Goal: Complete application form: Complete application form

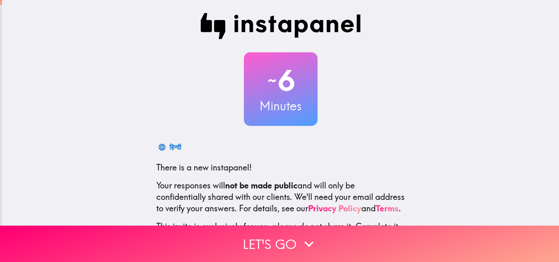
scroll to position [78, 0]
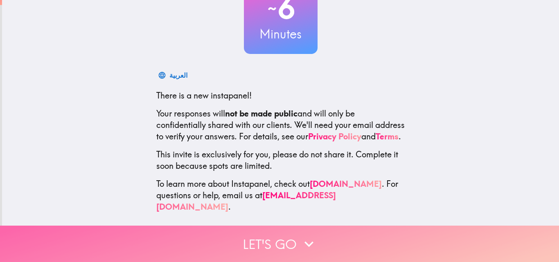
click at [275, 237] on button "Let's go" at bounding box center [279, 244] width 559 height 36
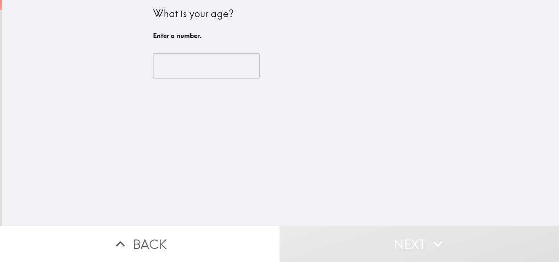
scroll to position [0, 0]
click at [186, 61] on input "number" at bounding box center [206, 65] width 107 height 25
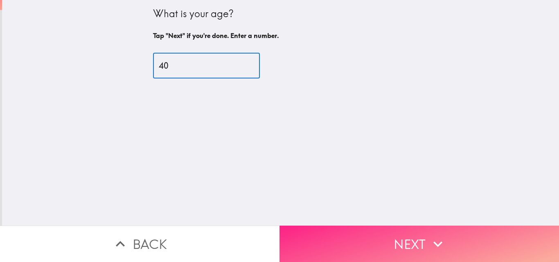
type input "40"
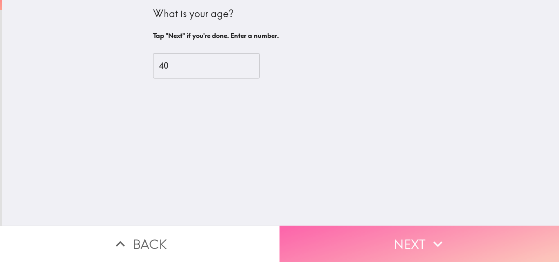
click at [389, 238] on button "Next" at bounding box center [420, 244] width 280 height 36
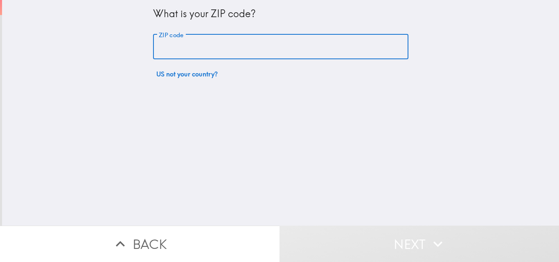
click at [226, 44] on input "ZIP code" at bounding box center [280, 46] width 255 height 25
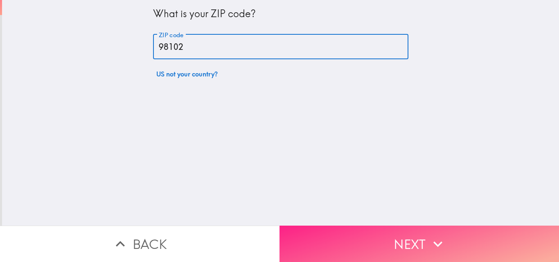
type input "98102"
click at [346, 237] on button "Next" at bounding box center [420, 244] width 280 height 36
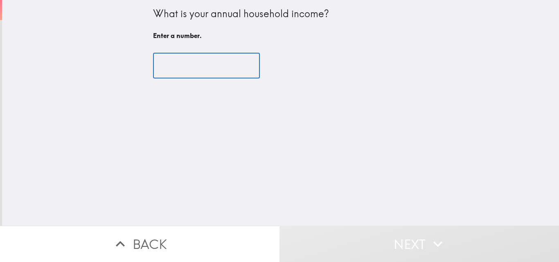
click at [202, 65] on input "number" at bounding box center [206, 65] width 107 height 25
click at [185, 64] on input "number" at bounding box center [206, 65] width 107 height 25
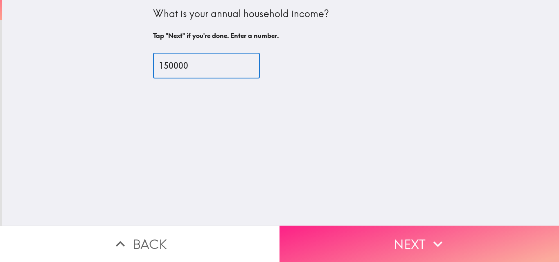
type input "150000"
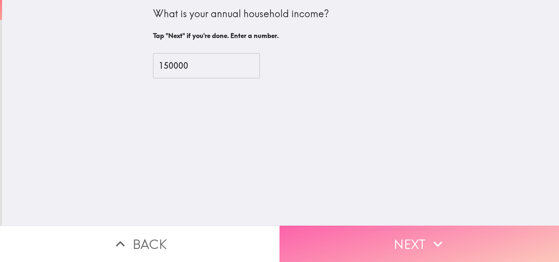
click at [343, 238] on button "Next" at bounding box center [420, 244] width 280 height 36
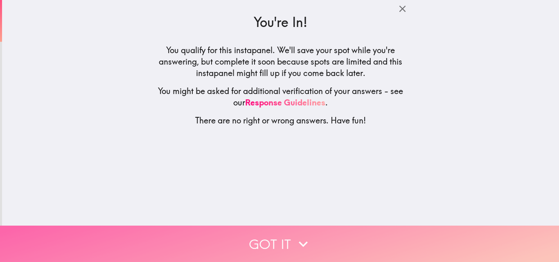
click at [286, 231] on button "Got it" at bounding box center [279, 244] width 559 height 36
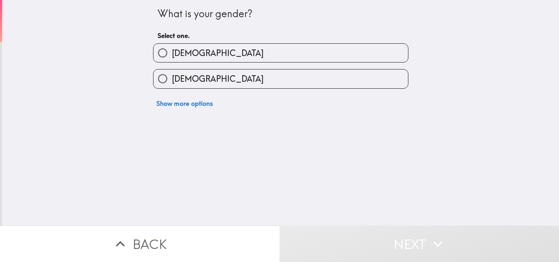
click at [186, 52] on label "[DEMOGRAPHIC_DATA]" at bounding box center [281, 53] width 255 height 18
click at [172, 52] on input "[DEMOGRAPHIC_DATA]" at bounding box center [163, 53] width 18 height 18
radio input "true"
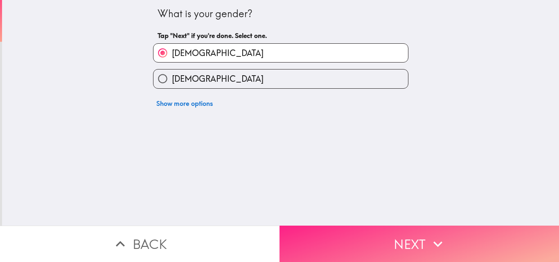
click at [368, 236] on button "Next" at bounding box center [420, 244] width 280 height 36
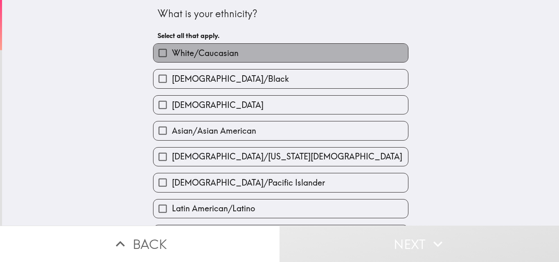
click at [211, 54] on span "White/Caucasian" at bounding box center [205, 52] width 67 height 11
click at [172, 54] on input "White/Caucasian" at bounding box center [163, 53] width 18 height 18
checkbox input "true"
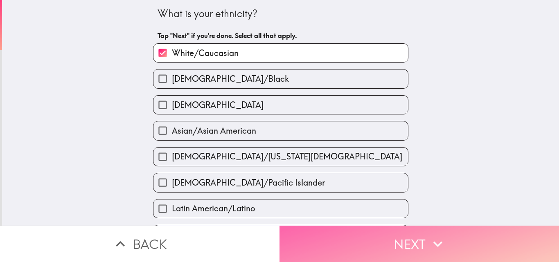
click at [317, 232] on button "Next" at bounding box center [420, 244] width 280 height 36
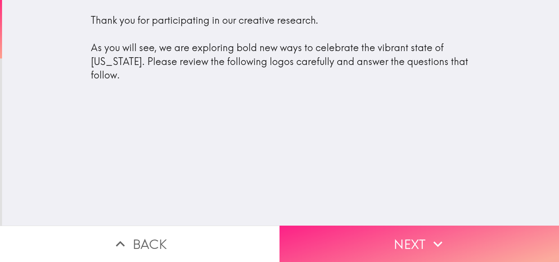
click at [357, 234] on button "Next" at bounding box center [420, 244] width 280 height 36
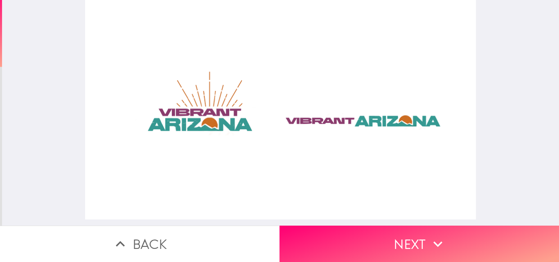
click at [230, 127] on div at bounding box center [280, 110] width 391 height 220
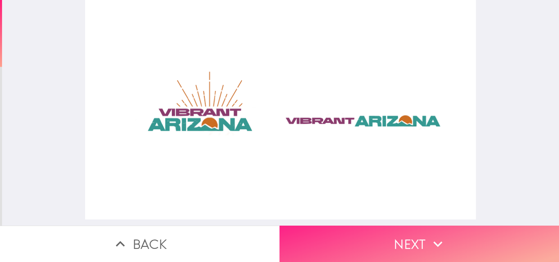
click at [399, 233] on button "Next" at bounding box center [420, 244] width 280 height 36
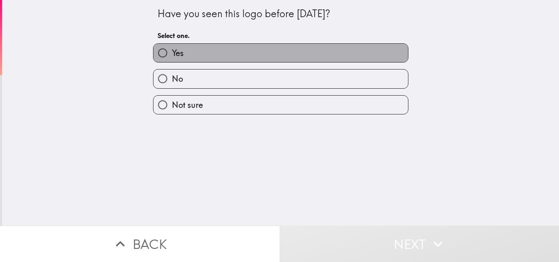
click at [192, 50] on label "Yes" at bounding box center [281, 53] width 255 height 18
click at [172, 50] on input "Yes" at bounding box center [163, 53] width 18 height 18
radio input "true"
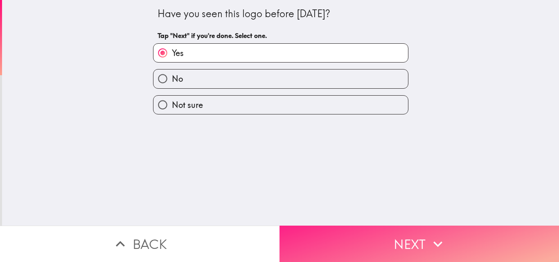
click at [341, 236] on button "Next" at bounding box center [420, 244] width 280 height 36
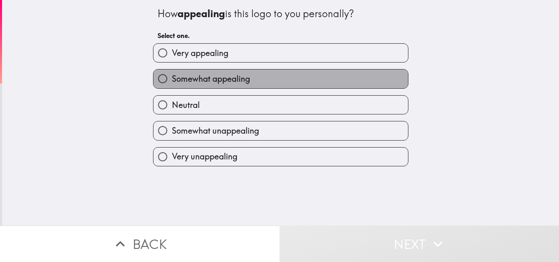
click at [238, 79] on span "Somewhat appealing" at bounding box center [211, 78] width 78 height 11
click at [172, 79] on input "Somewhat appealing" at bounding box center [163, 79] width 18 height 18
radio input "true"
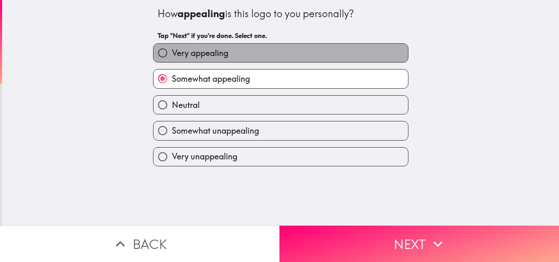
click at [218, 59] on span "Very appealing" at bounding box center [200, 52] width 56 height 11
click at [172, 59] on input "Very appealing" at bounding box center [163, 53] width 18 height 18
radio input "true"
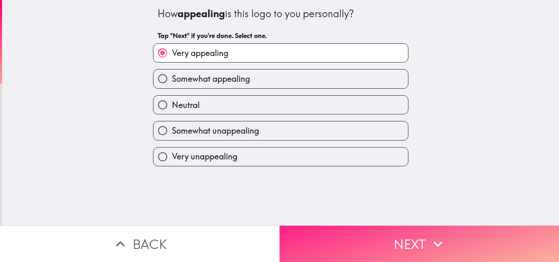
click at [372, 235] on button "Next" at bounding box center [420, 244] width 280 height 36
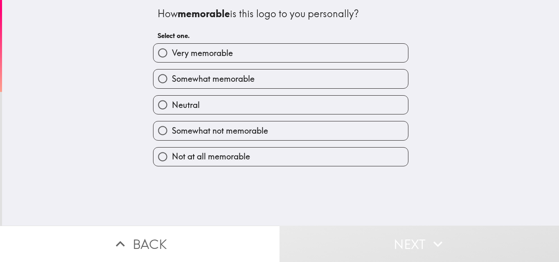
click at [237, 54] on label "Very memorable" at bounding box center [281, 53] width 255 height 18
click at [172, 54] on input "Very memorable" at bounding box center [163, 53] width 18 height 18
radio input "true"
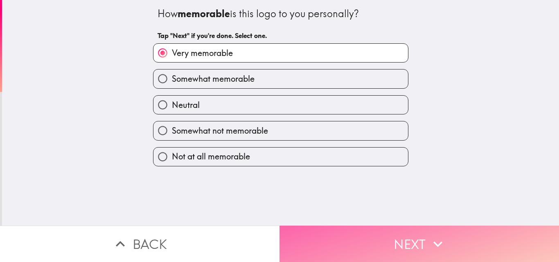
click at [355, 230] on button "Next" at bounding box center [420, 244] width 280 height 36
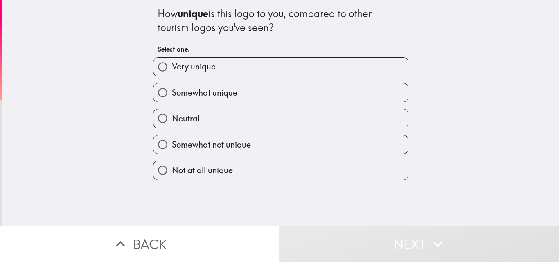
click at [227, 69] on label "Very unique" at bounding box center [281, 67] width 255 height 18
click at [172, 69] on input "Very unique" at bounding box center [163, 67] width 18 height 18
radio input "true"
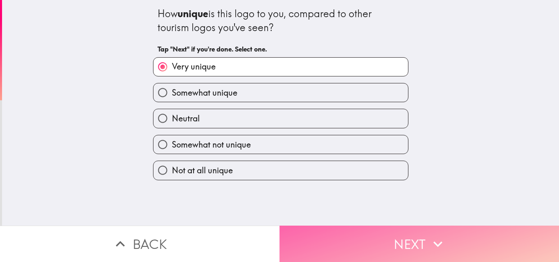
click at [348, 235] on button "Next" at bounding box center [420, 244] width 280 height 36
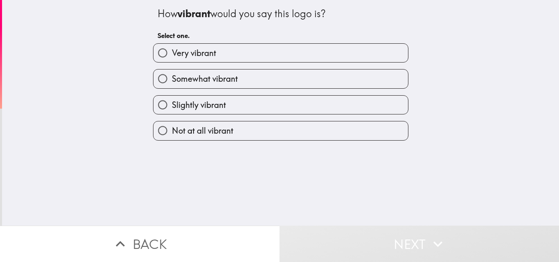
click at [221, 54] on label "Very vibrant" at bounding box center [281, 53] width 255 height 18
click at [172, 54] on input "Very vibrant" at bounding box center [163, 53] width 18 height 18
radio input "true"
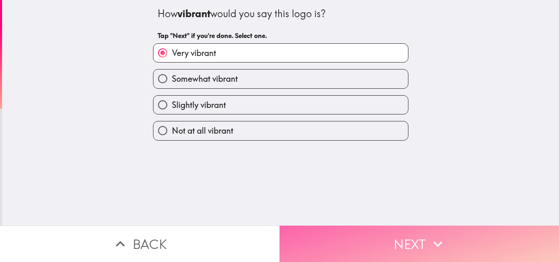
click at [338, 241] on button "Next" at bounding box center [420, 244] width 280 height 36
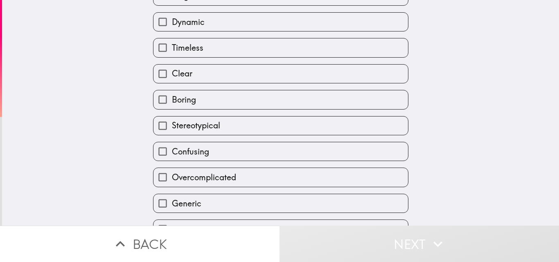
scroll to position [194, 0]
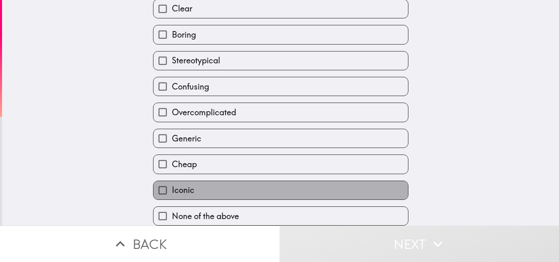
click at [201, 187] on label "Iconic" at bounding box center [281, 190] width 255 height 18
click at [172, 187] on input "Iconic" at bounding box center [163, 190] width 18 height 18
checkbox input "true"
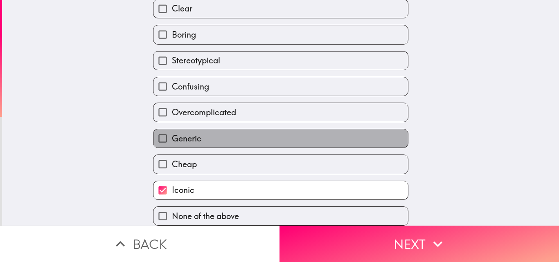
click at [199, 129] on label "Generic" at bounding box center [281, 138] width 255 height 18
click at [172, 129] on input "Generic" at bounding box center [163, 138] width 18 height 18
checkbox input "true"
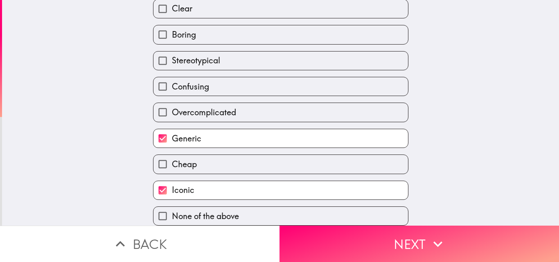
scroll to position [71, 0]
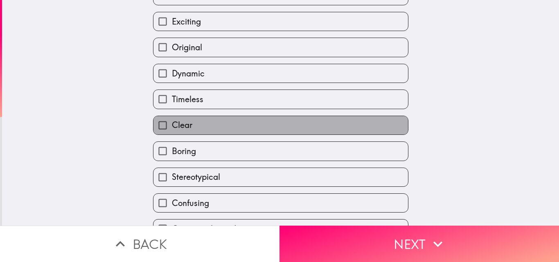
click at [196, 121] on label "Clear" at bounding box center [281, 125] width 255 height 18
click at [172, 121] on input "Clear" at bounding box center [163, 125] width 18 height 18
checkbox input "true"
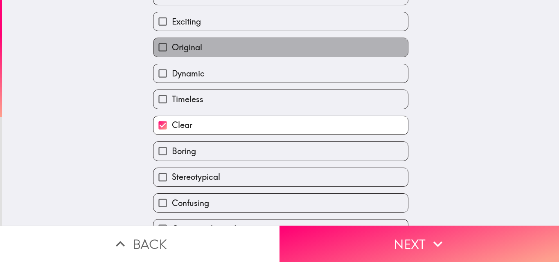
click at [193, 44] on span "Original" at bounding box center [187, 47] width 30 height 11
click at [172, 44] on input "Original" at bounding box center [163, 47] width 18 height 18
checkbox input "true"
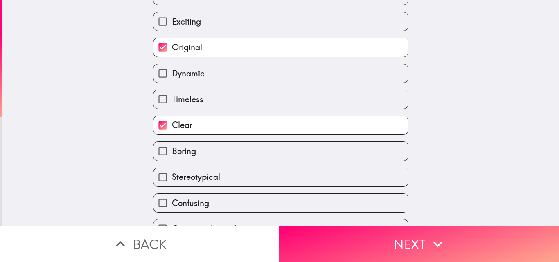
scroll to position [0, 0]
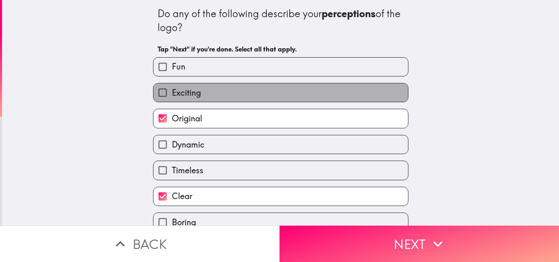
click at [203, 93] on label "Exciting" at bounding box center [281, 93] width 255 height 18
click at [172, 93] on input "Exciting" at bounding box center [163, 93] width 18 height 18
checkbox input "true"
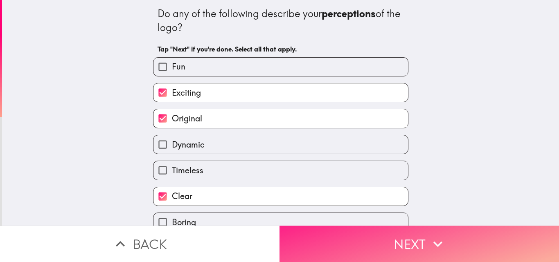
click at [343, 233] on button "Next" at bounding box center [420, 244] width 280 height 36
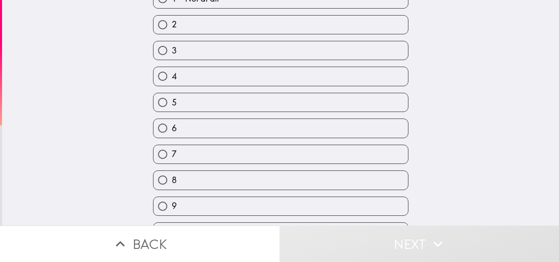
scroll to position [104, 0]
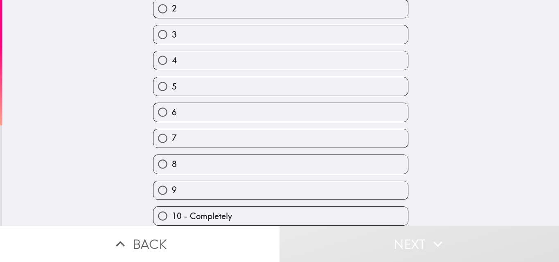
click at [208, 182] on label "9" at bounding box center [281, 190] width 255 height 18
click at [172, 182] on input "9" at bounding box center [163, 190] width 18 height 18
radio input "true"
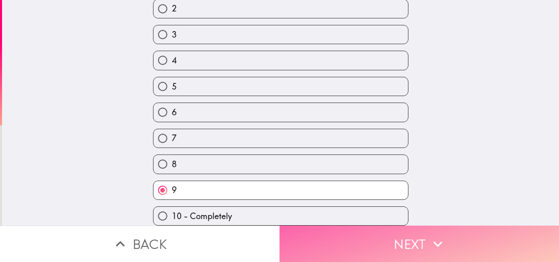
click at [319, 243] on button "Next" at bounding box center [420, 244] width 280 height 36
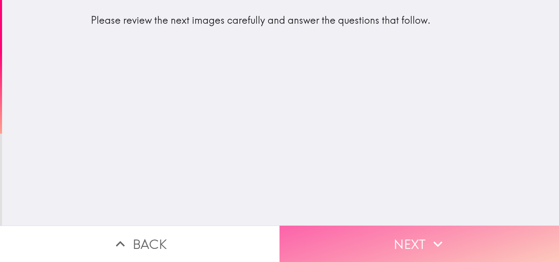
click at [362, 237] on button "Next" at bounding box center [420, 244] width 280 height 36
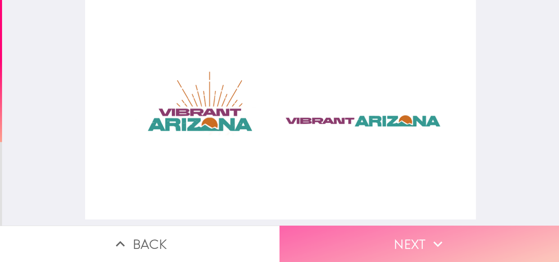
click at [382, 255] on button "Next" at bounding box center [420, 244] width 280 height 36
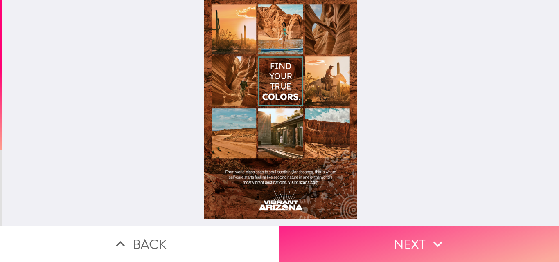
click at [383, 231] on button "Next" at bounding box center [420, 244] width 280 height 36
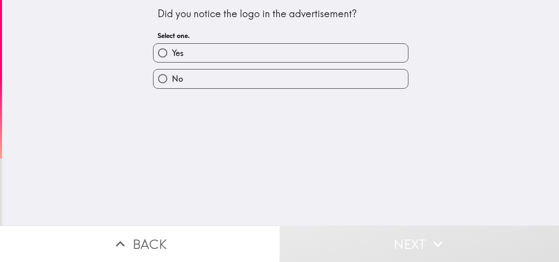
click at [252, 56] on label "Yes" at bounding box center [281, 53] width 255 height 18
click at [172, 56] on input "Yes" at bounding box center [163, 53] width 18 height 18
radio input "true"
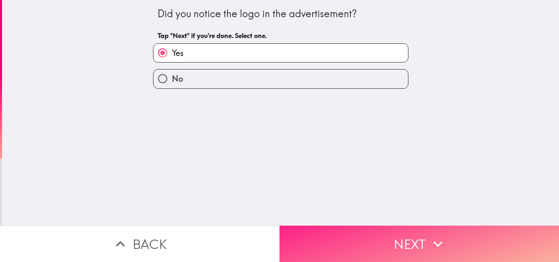
click at [348, 231] on button "Next" at bounding box center [420, 244] width 280 height 36
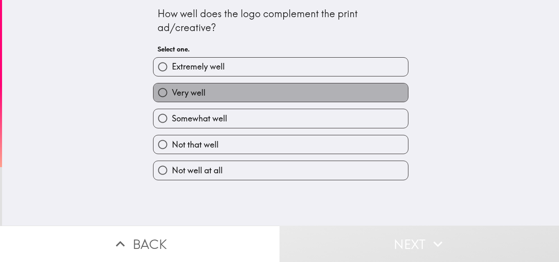
click at [237, 86] on label "Very well" at bounding box center [281, 93] width 255 height 18
click at [172, 86] on input "Very well" at bounding box center [163, 93] width 18 height 18
radio input "true"
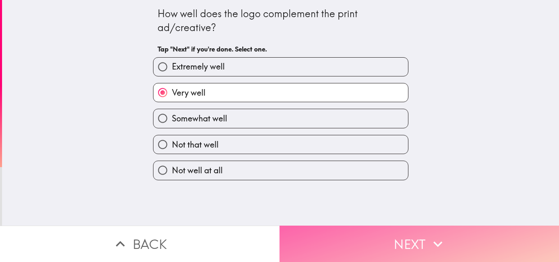
click at [343, 235] on button "Next" at bounding box center [420, 244] width 280 height 36
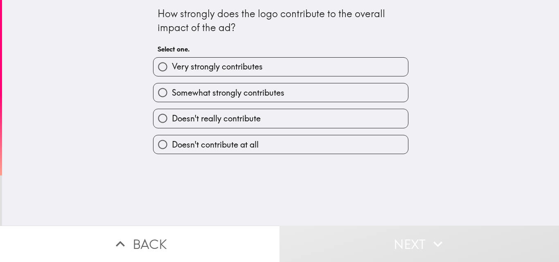
click at [254, 75] on label "Very strongly contributes" at bounding box center [281, 67] width 255 height 18
click at [172, 75] on input "Very strongly contributes" at bounding box center [163, 67] width 18 height 18
radio input "true"
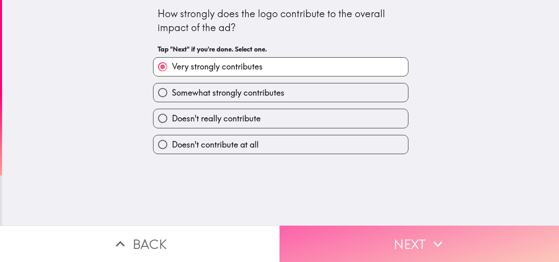
click at [344, 233] on button "Next" at bounding box center [420, 244] width 280 height 36
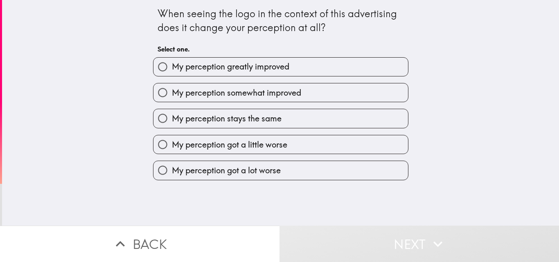
click at [273, 70] on span "My perception greatly improved" at bounding box center [230, 66] width 117 height 11
click at [172, 70] on input "My perception greatly improved" at bounding box center [163, 67] width 18 height 18
radio input "true"
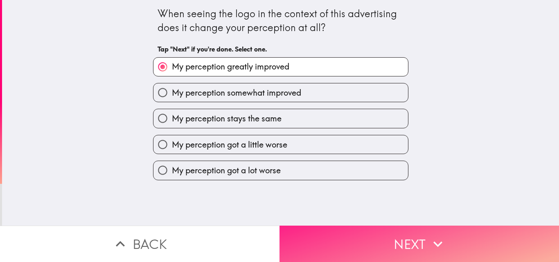
click at [359, 230] on button "Next" at bounding box center [420, 244] width 280 height 36
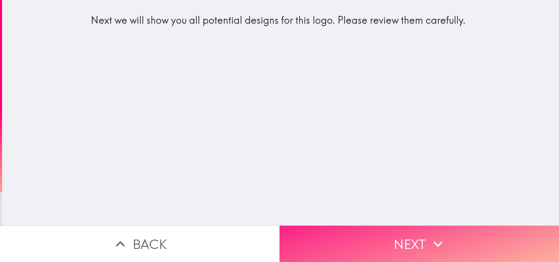
click at [371, 234] on button "Next" at bounding box center [420, 244] width 280 height 36
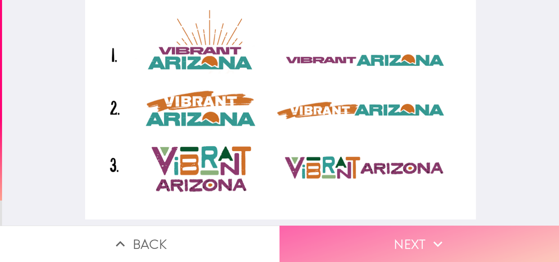
click at [379, 234] on button "Next" at bounding box center [420, 244] width 280 height 36
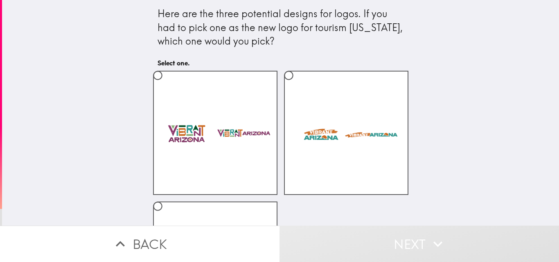
scroll to position [82, 0]
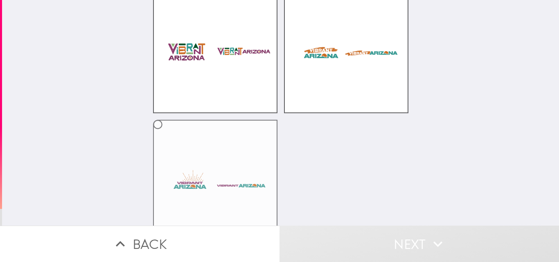
click at [204, 150] on label at bounding box center [215, 182] width 124 height 124
click at [167, 134] on input "radio" at bounding box center [158, 124] width 18 height 18
radio input "true"
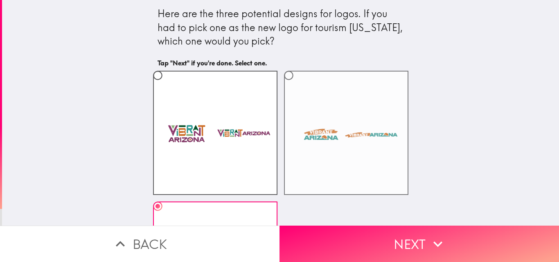
scroll to position [106, 0]
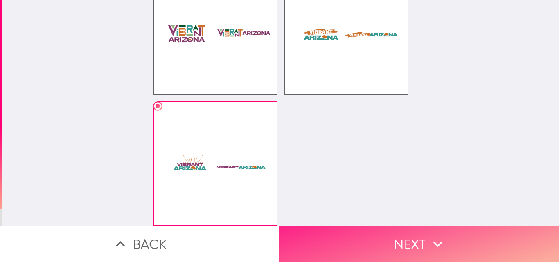
click at [356, 228] on button "Next" at bounding box center [420, 244] width 280 height 36
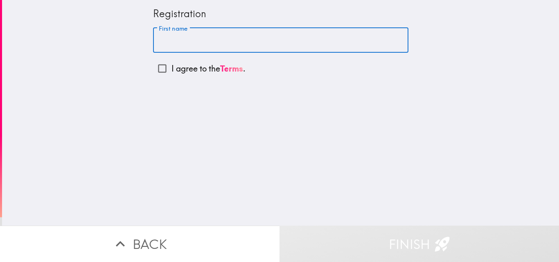
click at [244, 45] on input "First name" at bounding box center [280, 40] width 255 height 25
click at [231, 72] on link "Terms" at bounding box center [231, 68] width 23 height 10
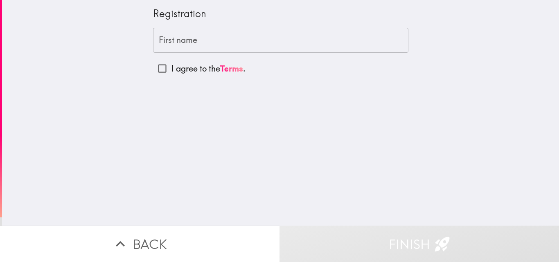
click at [185, 40] on input "First name" at bounding box center [280, 40] width 255 height 25
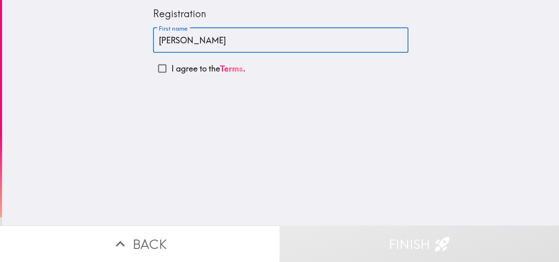
type input "[PERSON_NAME]"
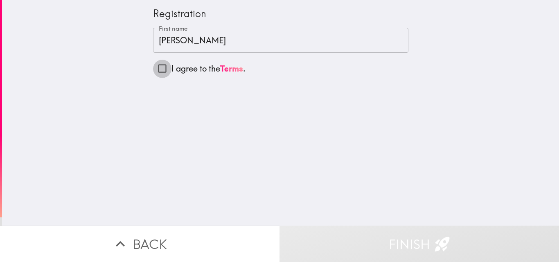
click at [154, 68] on input "I agree to the Terms ." at bounding box center [162, 68] width 18 height 18
checkbox input "true"
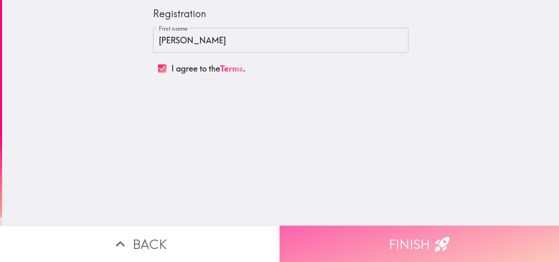
click at [350, 234] on button "Finish" at bounding box center [420, 244] width 280 height 36
